Goal: Check status: Check status

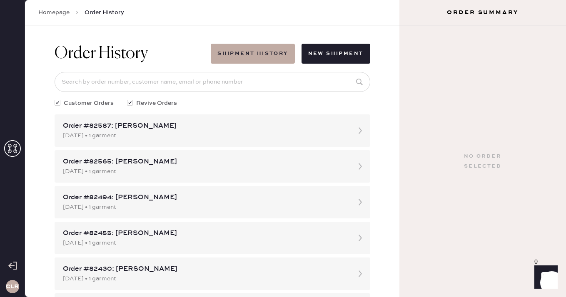
click at [17, 146] on icon at bounding box center [12, 148] width 17 height 17
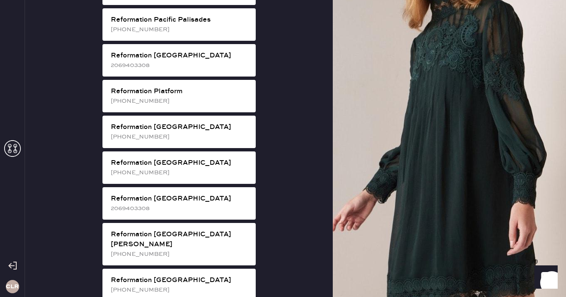
scroll to position [1159, 0]
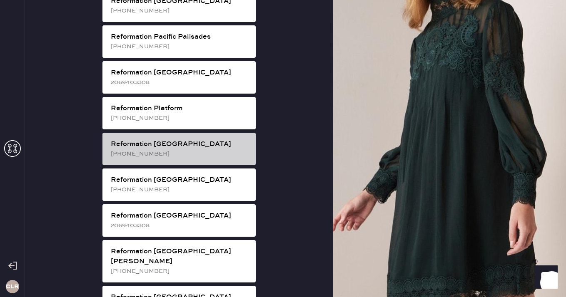
click at [204, 149] on div "[PHONE_NUMBER]" at bounding box center [180, 153] width 138 height 9
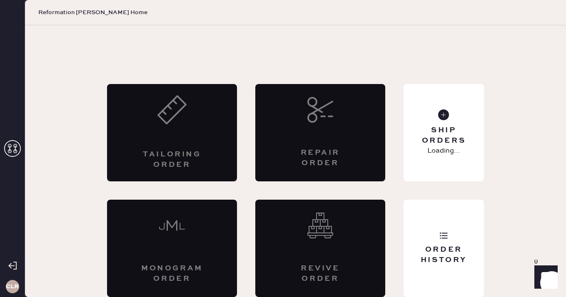
scroll to position [5, 0]
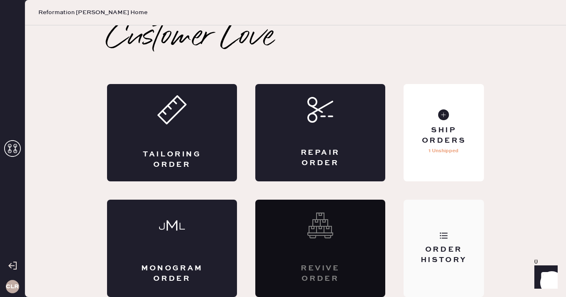
click at [440, 209] on div "Order History" at bounding box center [443, 248] width 80 height 97
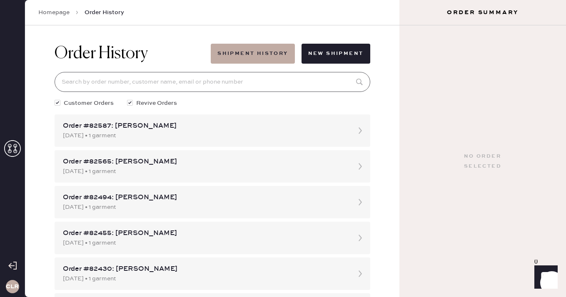
click at [235, 72] on input at bounding box center [213, 82] width 316 height 20
paste input "[EMAIL_ADDRESS][DOMAIN_NAME]"
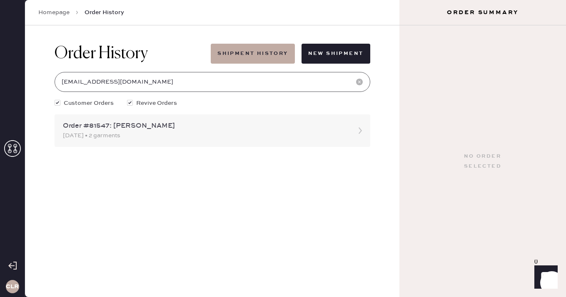
type input "[EMAIL_ADDRESS][DOMAIN_NAME]"
click at [153, 129] on div "Order #81547: [PERSON_NAME]" at bounding box center [205, 126] width 284 height 10
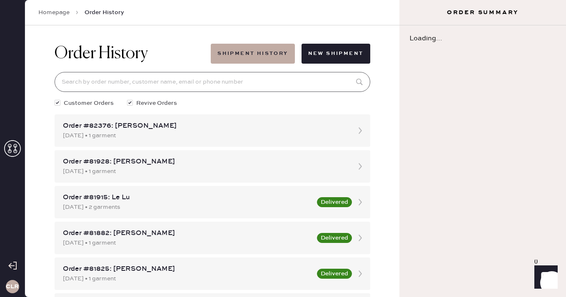
click at [167, 76] on input at bounding box center [213, 82] width 316 height 20
paste input "[EMAIL_ADDRESS][DOMAIN_NAME]"
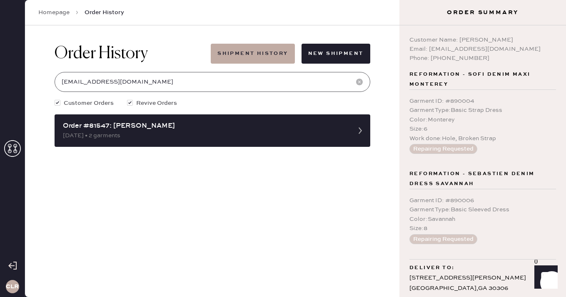
scroll to position [20, 0]
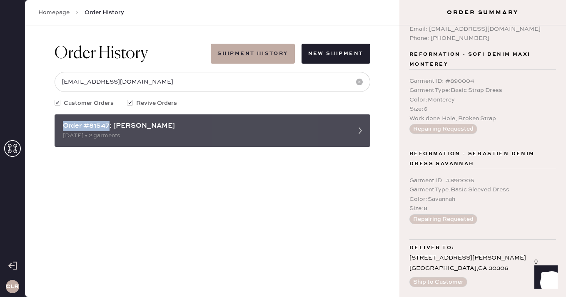
drag, startPoint x: 109, startPoint y: 127, endPoint x: 60, endPoint y: 127, distance: 50.0
click at [60, 127] on div "Order #81547: [PERSON_NAME] [DATE] • 2 garments" at bounding box center [213, 130] width 316 height 32
copy div "Order #81547"
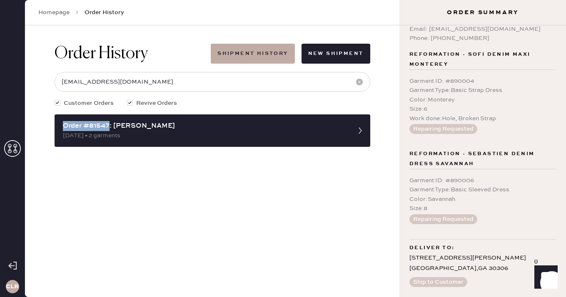
click at [177, 191] on div "Order History Shipment History New Shipment [EMAIL_ADDRESS][DOMAIN_NAME] Custom…" at bounding box center [212, 161] width 374 height 272
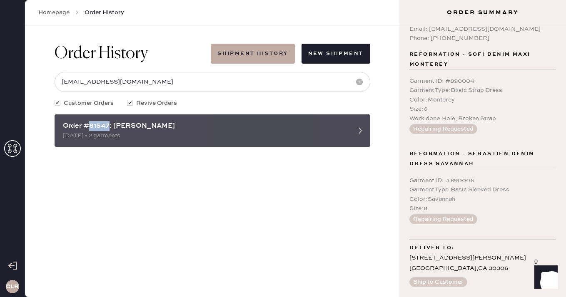
drag, startPoint x: 110, startPoint y: 126, endPoint x: 90, endPoint y: 126, distance: 20.4
click at [90, 126] on div "Order #81547: [PERSON_NAME]" at bounding box center [205, 126] width 284 height 10
copy div "81547"
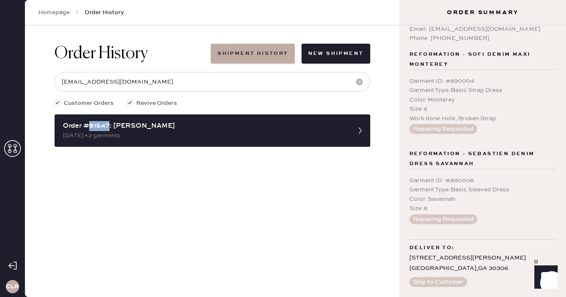
scroll to position [0, 0]
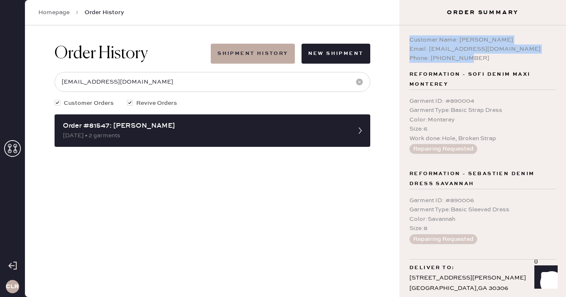
drag, startPoint x: 468, startPoint y: 59, endPoint x: 404, endPoint y: 42, distance: 66.7
click at [404, 42] on div "Customer Name: [PERSON_NAME] Email: [EMAIL_ADDRESS][DOMAIN_NAME] Phone: [PHONE_…" at bounding box center [482, 161] width 167 height 272
copy div "Customer Name: [PERSON_NAME] Email: [EMAIL_ADDRESS][DOMAIN_NAME] Phone: [PHONE_…"
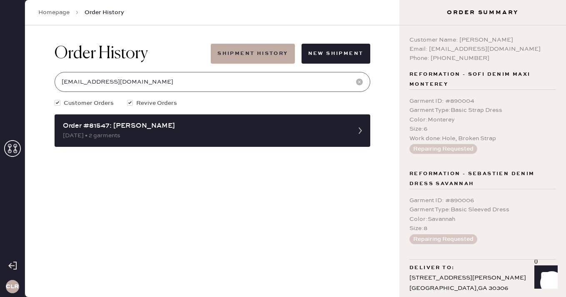
click at [160, 82] on input "[EMAIL_ADDRESS][DOMAIN_NAME]" at bounding box center [213, 82] width 316 height 20
paste input "81547"
type input "81547"
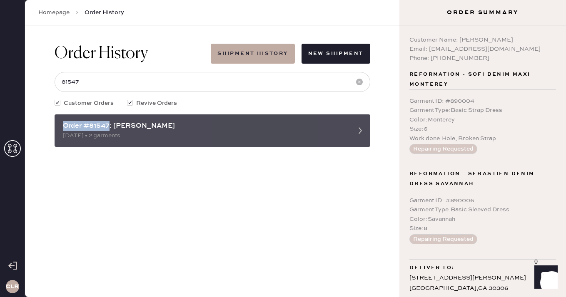
drag, startPoint x: 109, startPoint y: 124, endPoint x: 63, endPoint y: 126, distance: 45.8
click at [63, 126] on div "Order #81547: [PERSON_NAME]" at bounding box center [205, 126] width 284 height 10
copy div "Order #81547"
